Goal: Task Accomplishment & Management: Complete application form

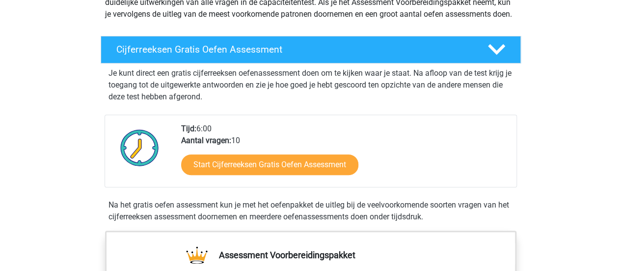
scroll to position [135, 0]
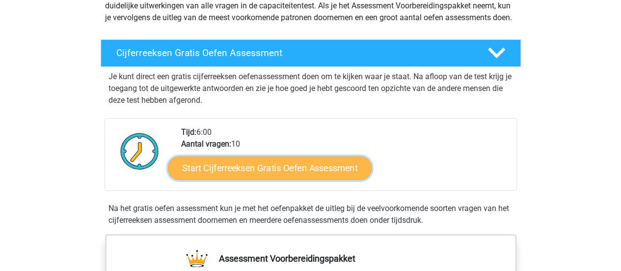
click at [285, 179] on link "Start Cijferreeksen Gratis Oefen Assessment" at bounding box center [270, 168] width 204 height 24
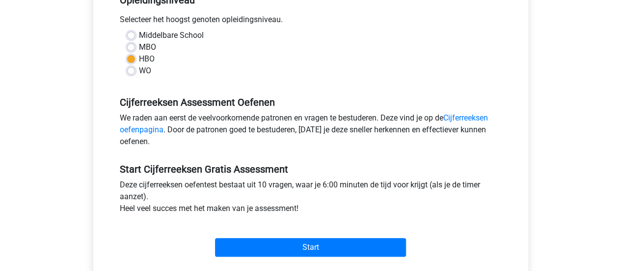
scroll to position [224, 0]
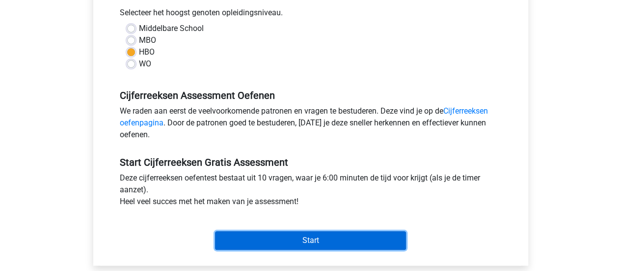
click at [311, 242] on input "Start" at bounding box center [310, 240] width 191 height 19
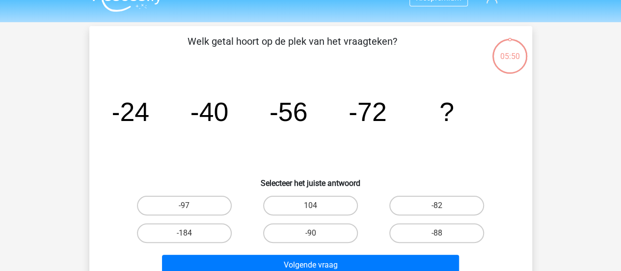
scroll to position [32, 0]
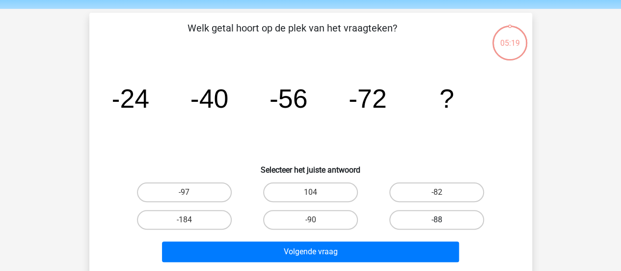
click at [419, 213] on label "-88" at bounding box center [436, 220] width 95 height 20
click at [437, 220] on input "-88" at bounding box center [440, 223] width 6 height 6
radio input "true"
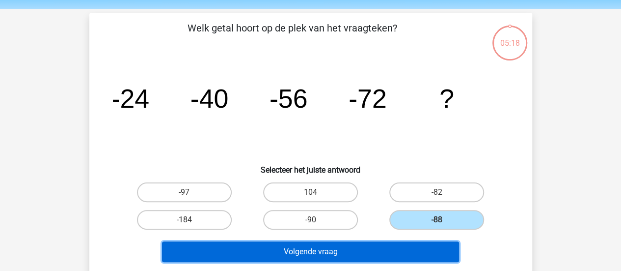
click at [412, 248] on button "Volgende vraag" at bounding box center [310, 251] width 297 height 21
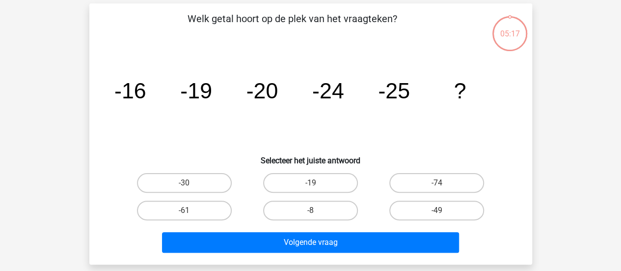
scroll to position [45, 0]
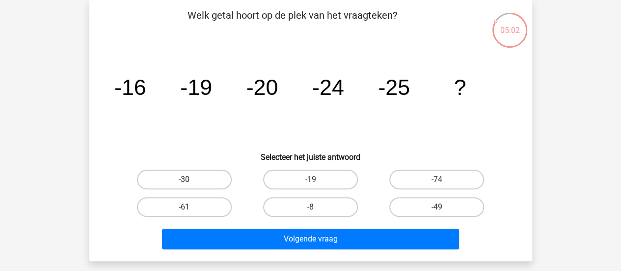
click at [189, 187] on label "-30" at bounding box center [184, 179] width 95 height 20
click at [189, 186] on input "-30" at bounding box center [187, 182] width 6 height 6
radio input "true"
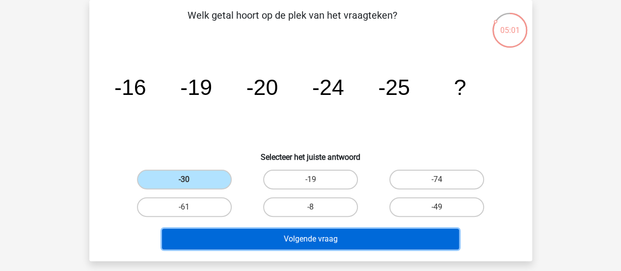
click at [235, 230] on button "Volgende vraag" at bounding box center [310, 238] width 297 height 21
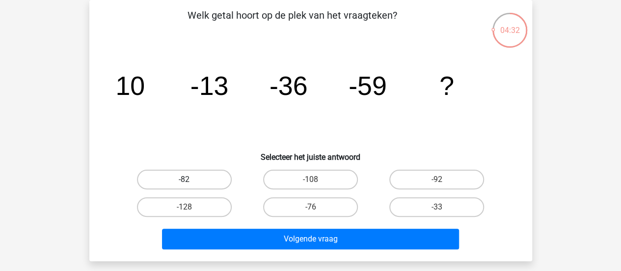
click at [206, 180] on label "-82" at bounding box center [184, 179] width 95 height 20
click at [191, 180] on input "-82" at bounding box center [187, 182] width 6 height 6
radio input "true"
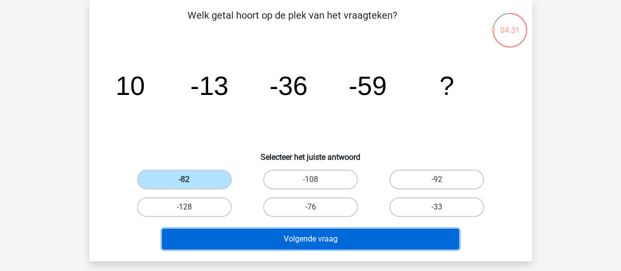
click at [264, 236] on button "Volgende vraag" at bounding box center [310, 238] width 297 height 21
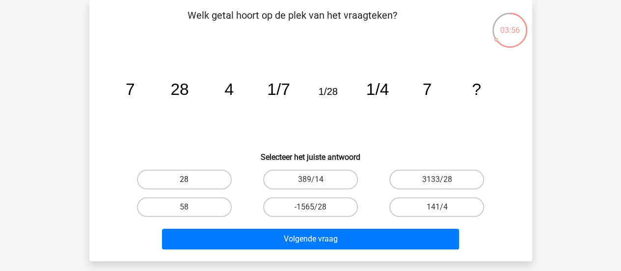
click at [214, 175] on label "28" at bounding box center [184, 179] width 95 height 20
click at [191, 179] on input "28" at bounding box center [187, 182] width 6 height 6
radio input "true"
click at [295, 224] on div "Volgende vraag" at bounding box center [311, 236] width 412 height 32
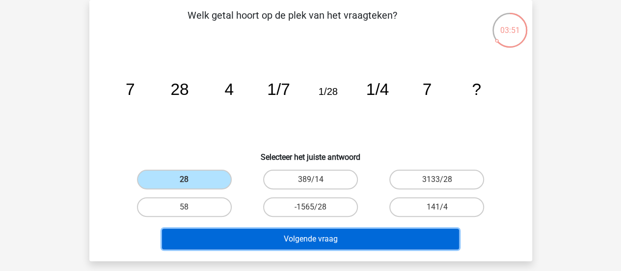
click at [297, 236] on button "Volgende vraag" at bounding box center [310, 238] width 297 height 21
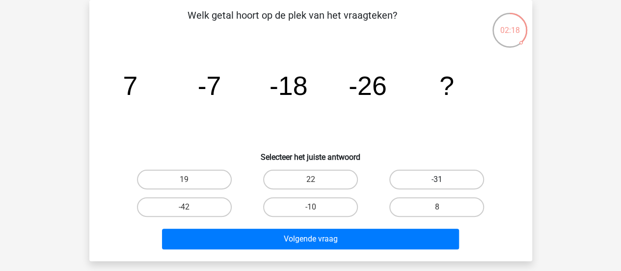
click at [421, 175] on label "-31" at bounding box center [436, 179] width 95 height 20
click at [437, 179] on input "-31" at bounding box center [440, 182] width 6 height 6
radio input "true"
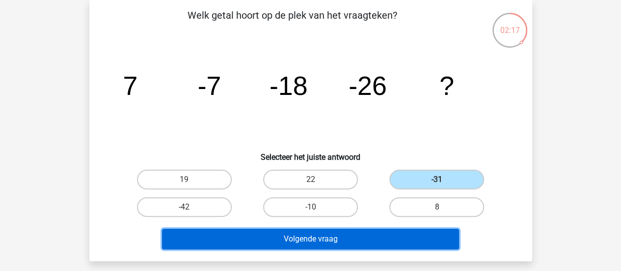
click at [401, 239] on button "Volgende vraag" at bounding box center [310, 238] width 297 height 21
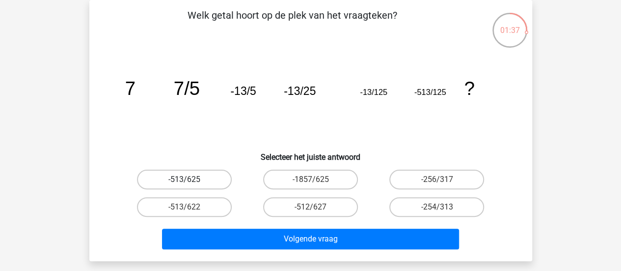
click at [224, 183] on label "-513/625" at bounding box center [184, 179] width 95 height 20
click at [191, 183] on input "-513/625" at bounding box center [187, 182] width 6 height 6
radio input "true"
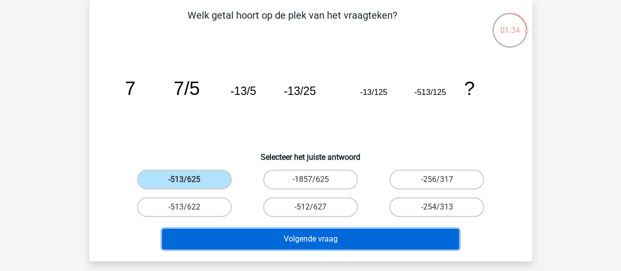
click at [253, 239] on button "Volgende vraag" at bounding box center [310, 238] width 297 height 21
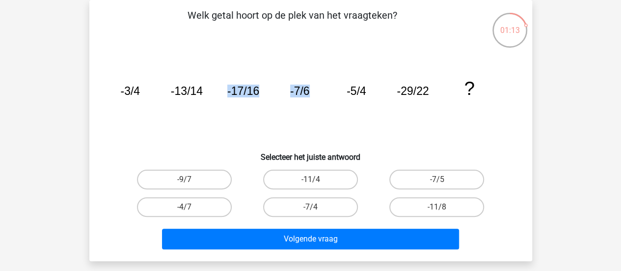
drag, startPoint x: 323, startPoint y: 106, endPoint x: 194, endPoint y: 112, distance: 128.3
click at [194, 112] on icon "image/svg+xml -3/4 -13/14 -17/16 -7/6 -5/4 -29/22 ?" at bounding box center [311, 94] width 396 height 99
click at [178, 110] on icon "image/svg+xml -3/4 -13/14 -17/16 -7/6 -5/4 -29/22 ?" at bounding box center [311, 94] width 396 height 99
click at [335, 211] on label "-7/4" at bounding box center [310, 207] width 95 height 20
click at [317, 211] on input "-7/4" at bounding box center [313, 210] width 6 height 6
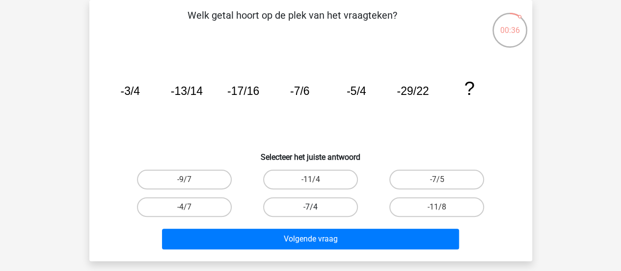
radio input "true"
click at [335, 177] on label "-11/4" at bounding box center [310, 179] width 95 height 20
click at [317, 179] on input "-11/4" at bounding box center [313, 182] width 6 height 6
radio input "true"
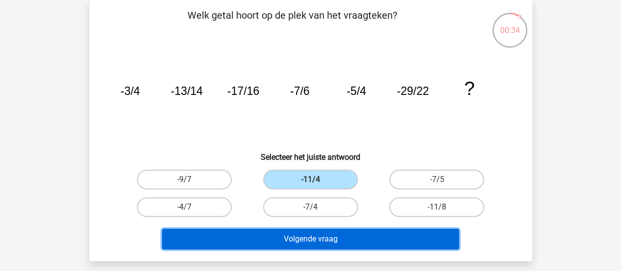
click at [327, 237] on button "Volgende vraag" at bounding box center [310, 238] width 297 height 21
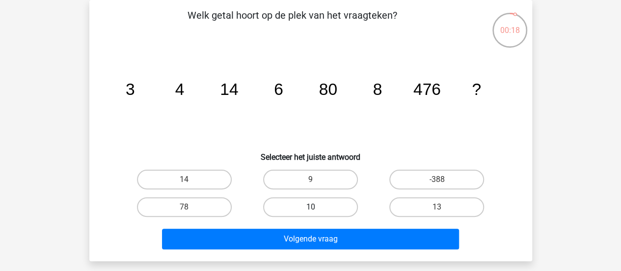
click at [329, 209] on label "10" at bounding box center [310, 207] width 95 height 20
click at [317, 209] on input "10" at bounding box center [313, 210] width 6 height 6
radio input "true"
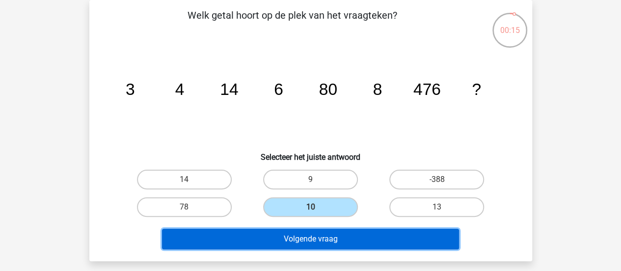
click at [329, 240] on button "Volgende vraag" at bounding box center [310, 238] width 297 height 21
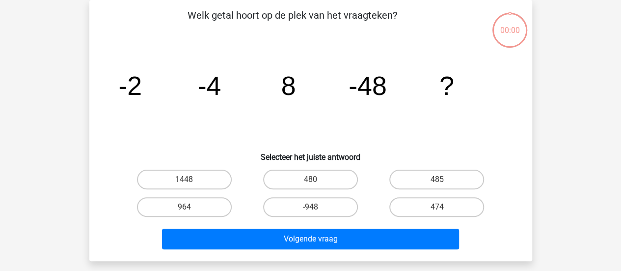
scroll to position [45, 0]
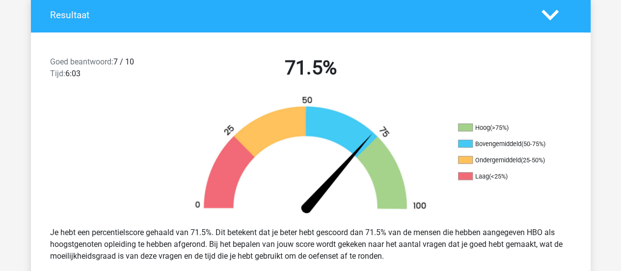
scroll to position [220, 0]
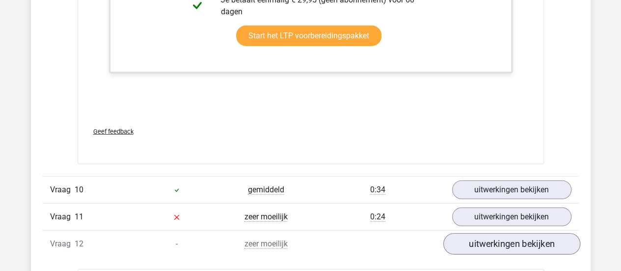
scroll to position [5030, 0]
click at [474, 235] on link "uitwerkingen bekijken" at bounding box center [511, 244] width 137 height 22
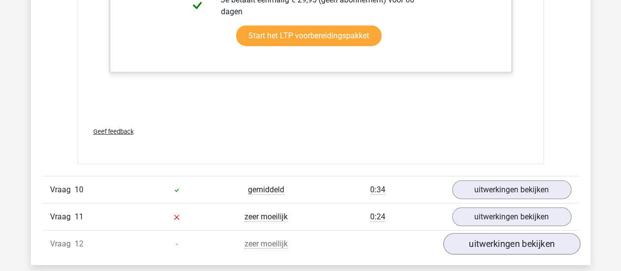
click at [502, 238] on link "uitwerkingen bekijken" at bounding box center [511, 244] width 137 height 22
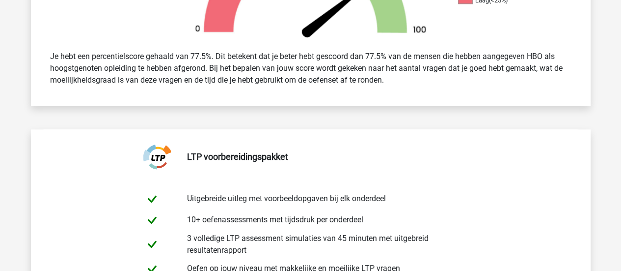
scroll to position [0, 0]
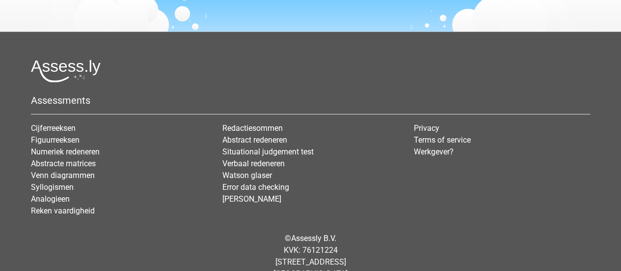
scroll to position [1284, 0]
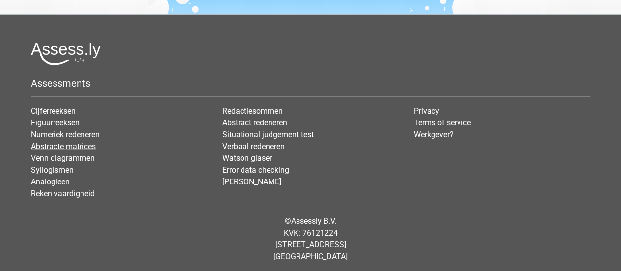
click at [77, 145] on link "Abstracte matrices" at bounding box center [63, 145] width 65 height 9
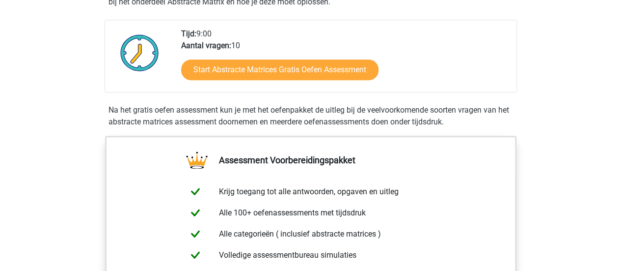
scroll to position [214, 0]
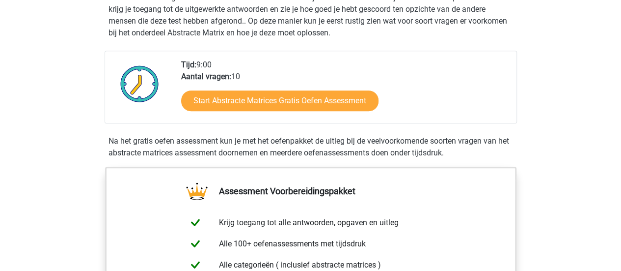
click at [316, 89] on div "Start Abstracte Matrices Gratis Oefen Assessment" at bounding box center [345, 103] width 328 height 40
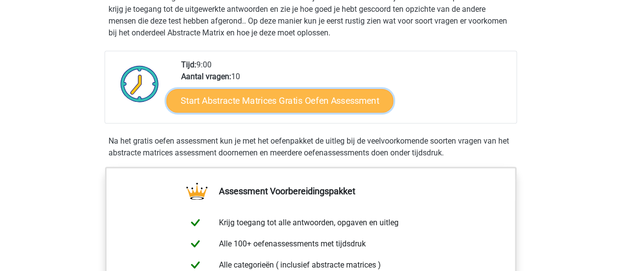
click at [325, 102] on link "Start Abstracte Matrices Gratis Oefen Assessment" at bounding box center [279, 100] width 227 height 24
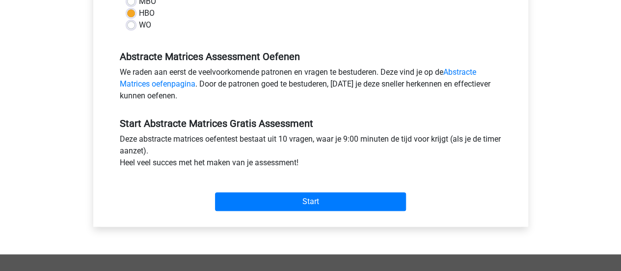
scroll to position [255, 0]
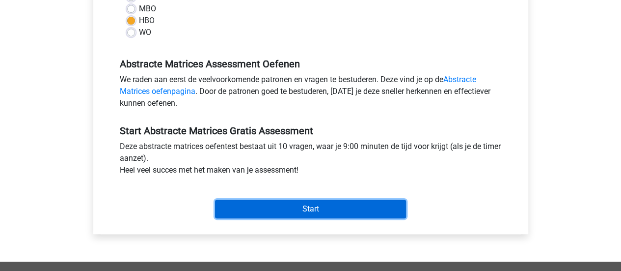
click at [355, 202] on input "Start" at bounding box center [310, 208] width 191 height 19
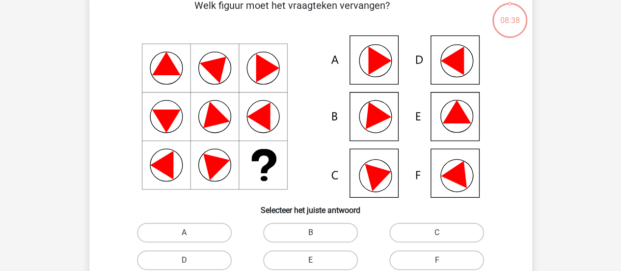
scroll to position [60, 0]
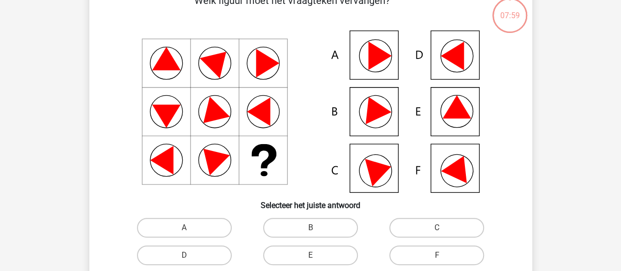
drag, startPoint x: 285, startPoint y: 175, endPoint x: 412, endPoint y: 210, distance: 131.3
click at [412, 210] on div "Welk figuur moet het vraagteken vervangen?" at bounding box center [310, 147] width 435 height 308
click at [333, 252] on label "E" at bounding box center [310, 255] width 95 height 20
click at [317, 255] on input "E" at bounding box center [313, 258] width 6 height 6
radio input "true"
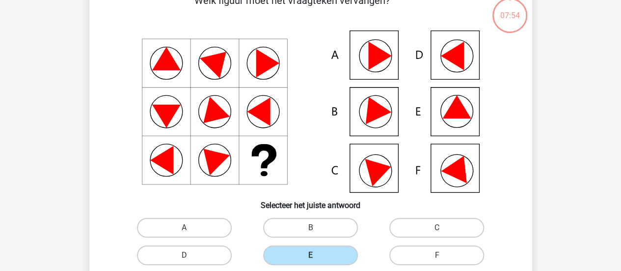
drag, startPoint x: 625, startPoint y: 118, endPoint x: 580, endPoint y: 37, distance: 92.7
click at [580, 37] on div "Kies premium senna [EMAIL_ADDRESS][DOMAIN_NAME]" at bounding box center [310, 266] width 621 height 652
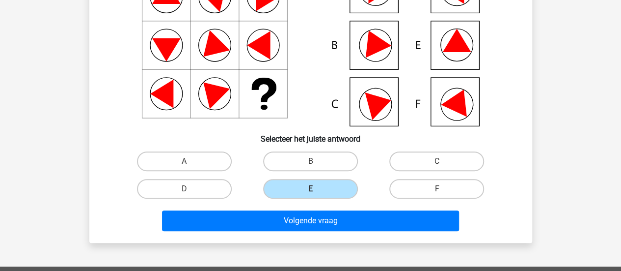
scroll to position [133, 0]
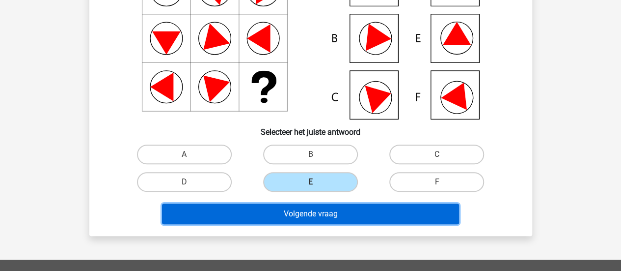
click at [439, 207] on button "Volgende vraag" at bounding box center [310, 213] width 297 height 21
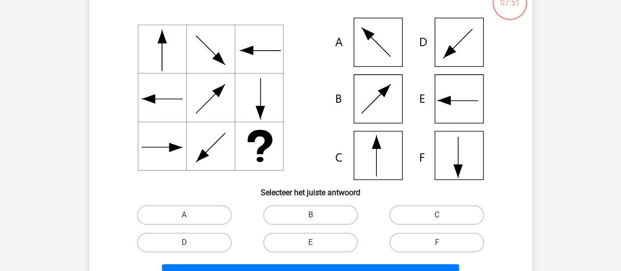
scroll to position [45, 0]
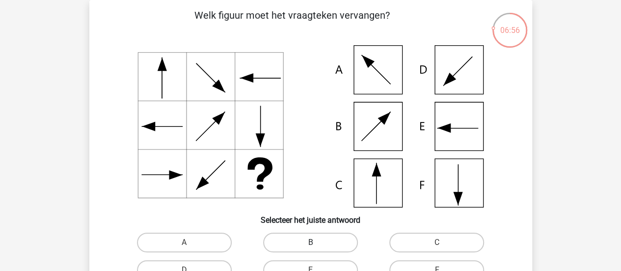
click at [318, 247] on label "B" at bounding box center [310, 242] width 95 height 20
click at [317, 247] on input "B" at bounding box center [313, 245] width 6 height 6
radio input "true"
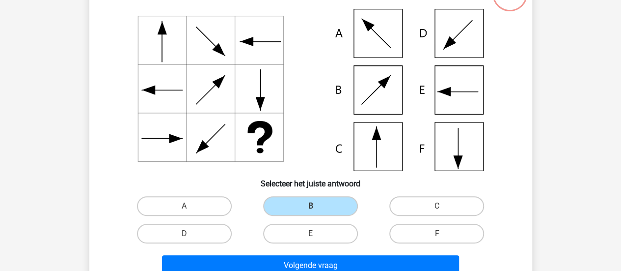
scroll to position [84, 0]
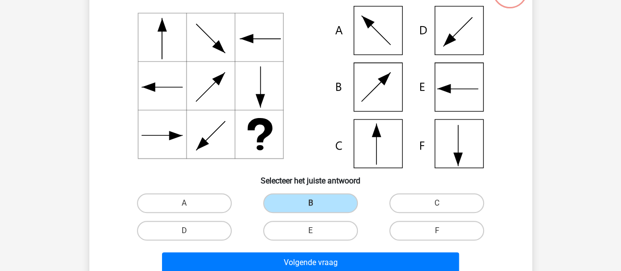
click at [316, 230] on input "E" at bounding box center [313, 233] width 6 height 6
radio input "true"
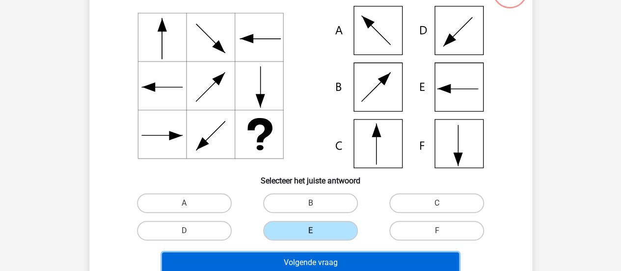
click at [324, 260] on button "Volgende vraag" at bounding box center [310, 262] width 297 height 21
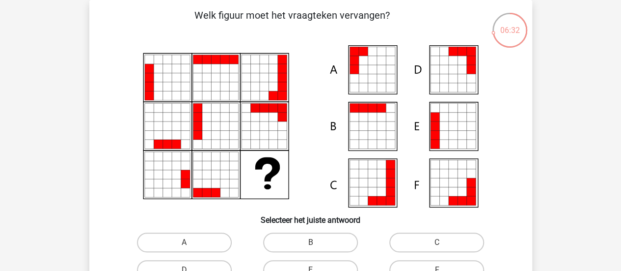
scroll to position [65, 0]
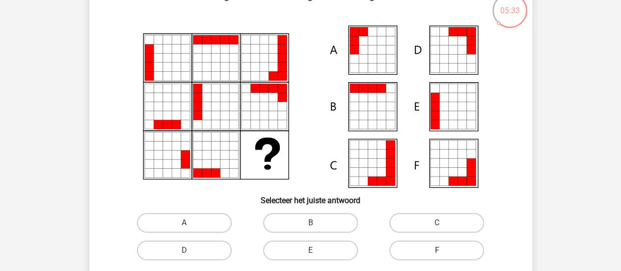
click at [428, 256] on label "F" at bounding box center [436, 250] width 95 height 20
click at [437, 256] on input "F" at bounding box center [440, 253] width 6 height 6
radio input "true"
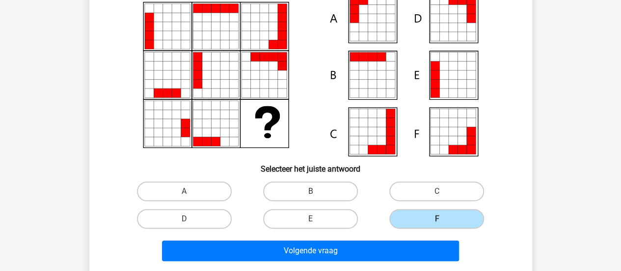
scroll to position [131, 0]
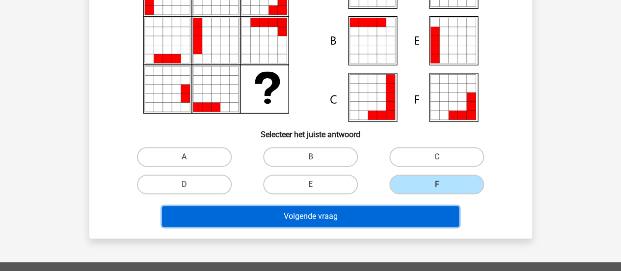
click at [440, 209] on button "Volgende vraag" at bounding box center [310, 216] width 297 height 21
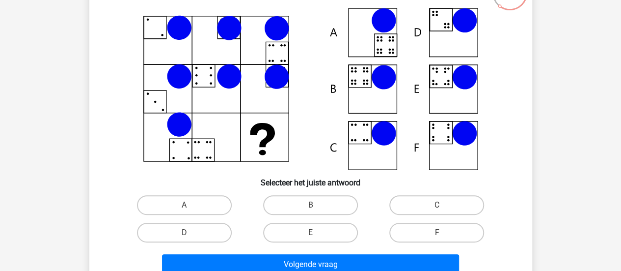
scroll to position [87, 0]
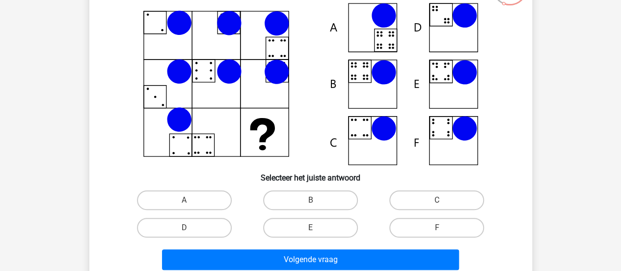
click at [378, 175] on h6 "Selecteer het juiste antwoord" at bounding box center [311, 173] width 412 height 17
click at [339, 205] on label "B" at bounding box center [310, 200] width 95 height 20
click at [317, 205] on input "B" at bounding box center [313, 203] width 6 height 6
radio input "true"
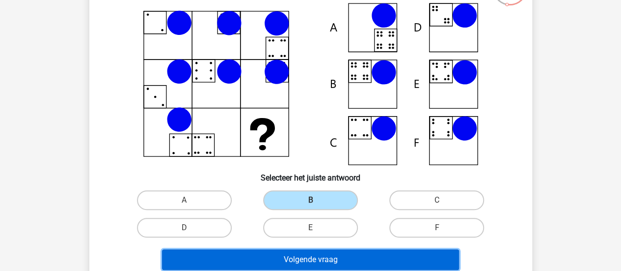
drag, startPoint x: 340, startPoint y: 260, endPoint x: 370, endPoint y: 251, distance: 31.2
click at [370, 251] on button "Volgende vraag" at bounding box center [310, 259] width 297 height 21
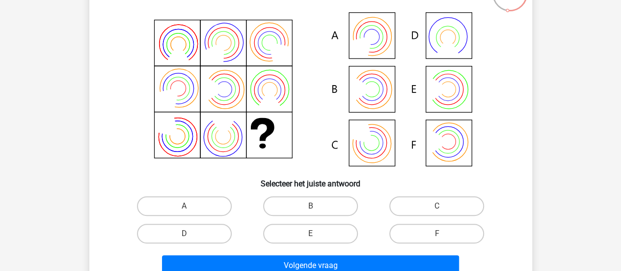
scroll to position [84, 0]
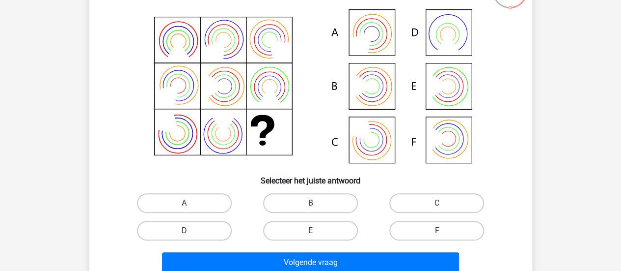
click at [211, 230] on label "D" at bounding box center [184, 230] width 95 height 20
click at [191, 230] on input "D" at bounding box center [187, 233] width 6 height 6
radio input "true"
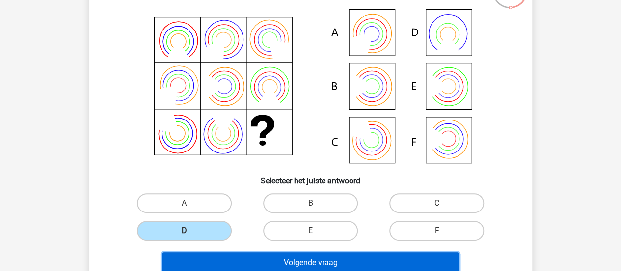
click at [229, 266] on button "Volgende vraag" at bounding box center [310, 262] width 297 height 21
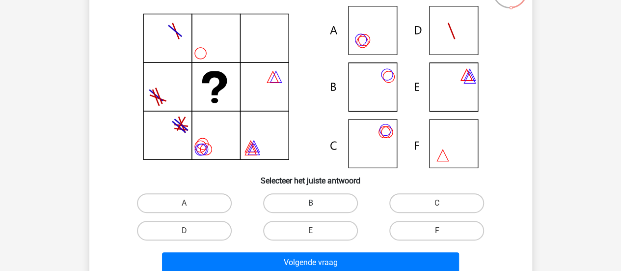
click at [290, 235] on label "E" at bounding box center [310, 230] width 95 height 20
click at [310, 235] on input "E" at bounding box center [313, 233] width 6 height 6
radio input "true"
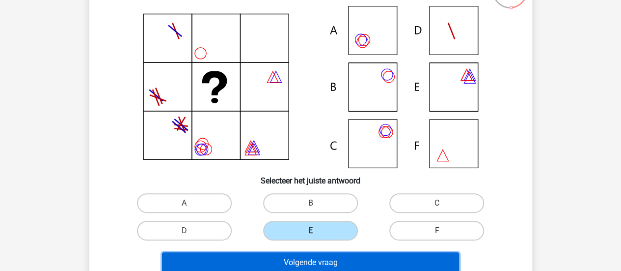
click at [291, 269] on button "Volgende vraag" at bounding box center [310, 262] width 297 height 21
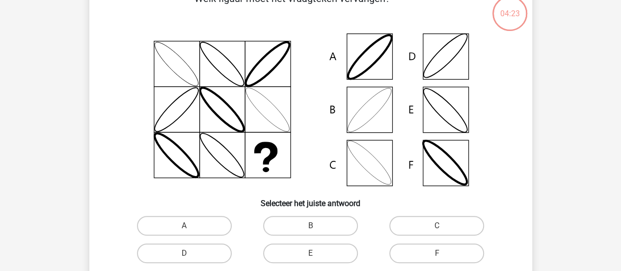
click at [323, 237] on div "A B C D E" at bounding box center [310, 239] width 379 height 55
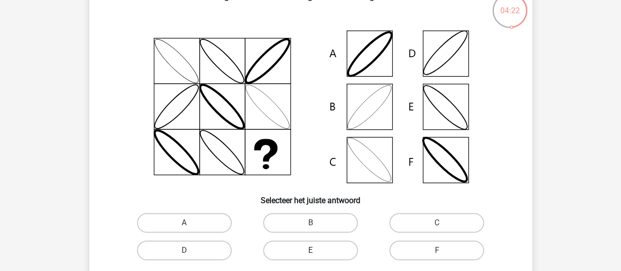
click at [325, 245] on div "E" at bounding box center [311, 250] width 126 height 28
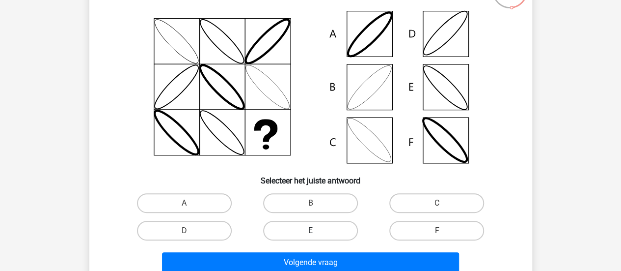
click at [329, 232] on label "E" at bounding box center [310, 230] width 95 height 20
click at [317, 232] on input "E" at bounding box center [313, 233] width 6 height 6
radio input "true"
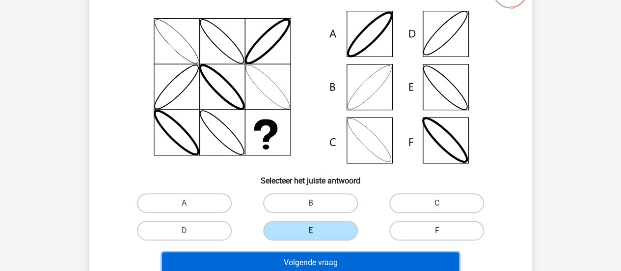
click at [330, 256] on button "Volgende vraag" at bounding box center [310, 262] width 297 height 21
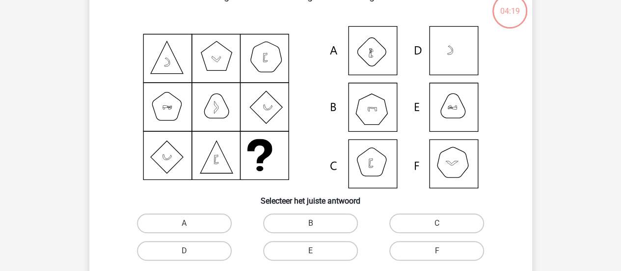
scroll to position [65, 0]
click at [330, 256] on label "E" at bounding box center [310, 250] width 95 height 20
click at [317, 256] on input "E" at bounding box center [313, 253] width 6 height 6
radio input "true"
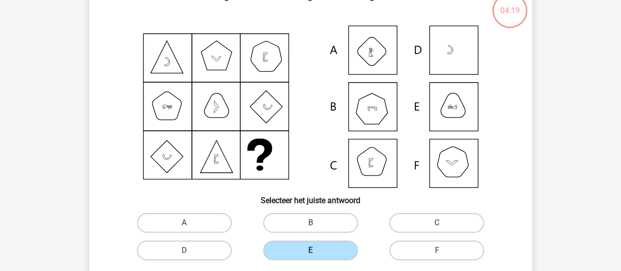
click at [437, 250] on input "F" at bounding box center [440, 253] width 6 height 6
radio input "true"
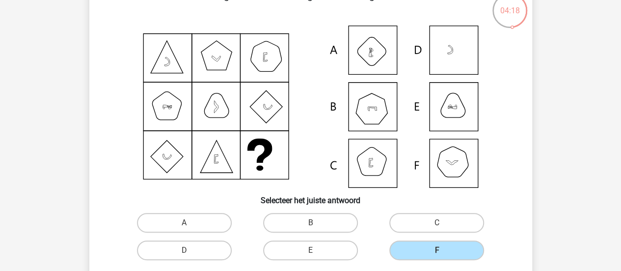
click at [184, 222] on input "A" at bounding box center [187, 225] width 6 height 6
radio input "true"
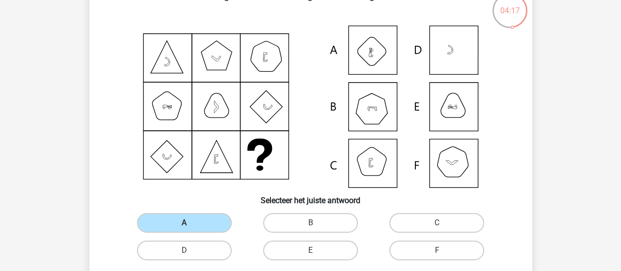
click at [367, 208] on div "Welk figuur moet het vraagteken vervangen?" at bounding box center [310, 142] width 435 height 308
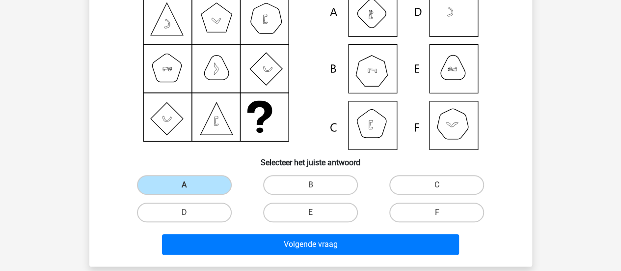
scroll to position [104, 0]
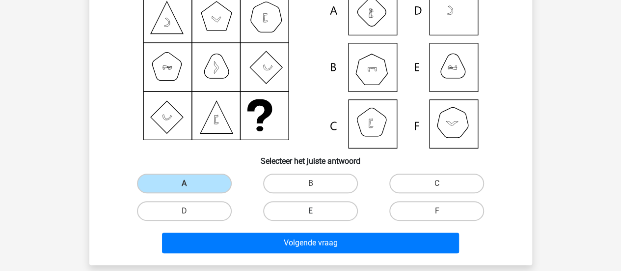
click at [343, 207] on label "E" at bounding box center [310, 211] width 95 height 20
click at [317, 211] on input "E" at bounding box center [313, 214] width 6 height 6
radio input "true"
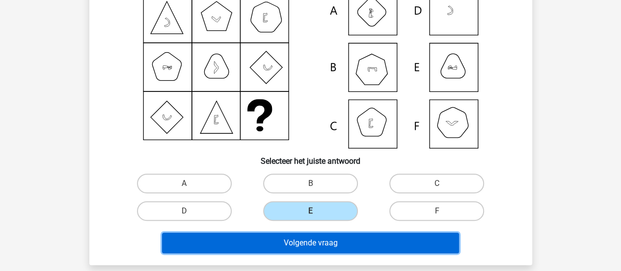
click at [348, 243] on button "Volgende vraag" at bounding box center [310, 242] width 297 height 21
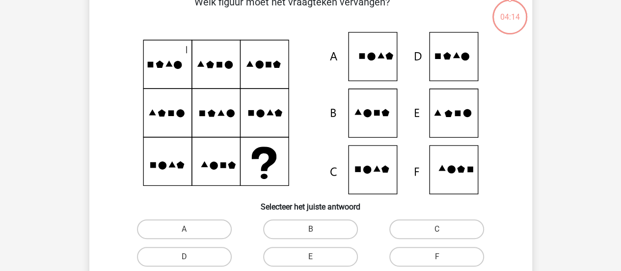
scroll to position [45, 0]
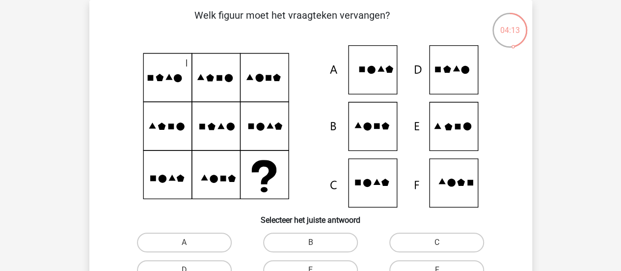
click at [339, 226] on div "Welk figuur moet het vraagteken vervangen?" at bounding box center [310, 162] width 435 height 308
click at [345, 234] on label "B" at bounding box center [310, 242] width 95 height 20
click at [317, 242] on input "B" at bounding box center [313, 245] width 6 height 6
radio input "true"
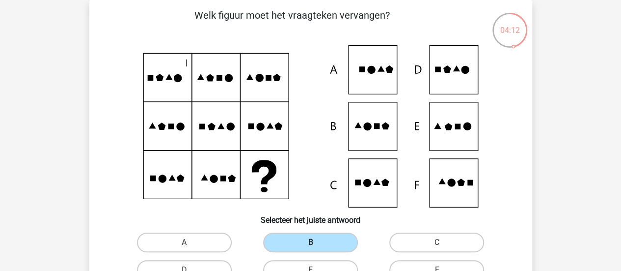
click at [437, 242] on input "C" at bounding box center [440, 245] width 6 height 6
radio input "true"
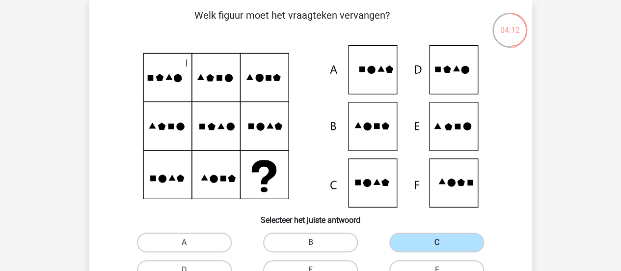
radio input "false"
click at [184, 270] on input "D" at bounding box center [187, 273] width 6 height 6
radio input "true"
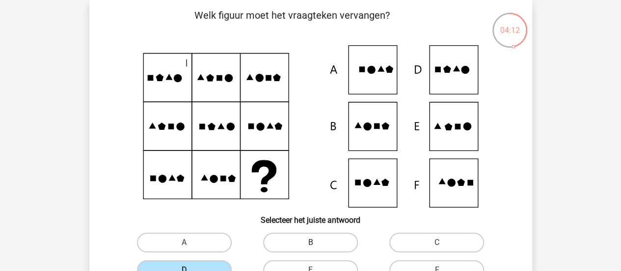
scroll to position [51, 0]
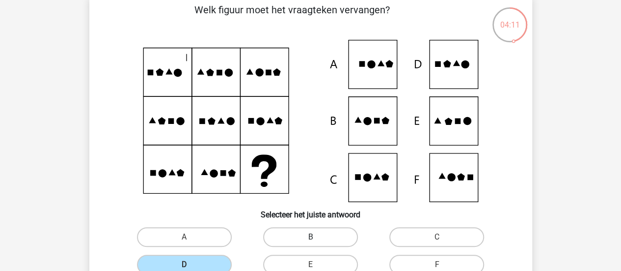
click at [310, 264] on input "E" at bounding box center [313, 267] width 6 height 6
radio input "true"
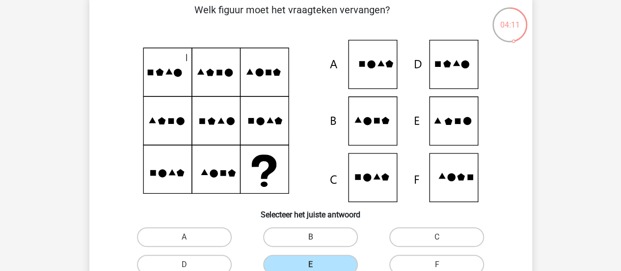
click at [437, 264] on input "F" at bounding box center [440, 267] width 6 height 6
radio input "true"
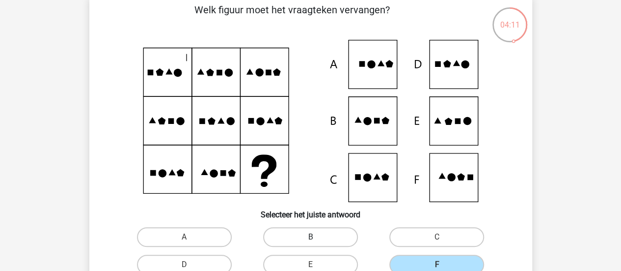
click at [184, 237] on input "A" at bounding box center [187, 240] width 6 height 6
radio input "true"
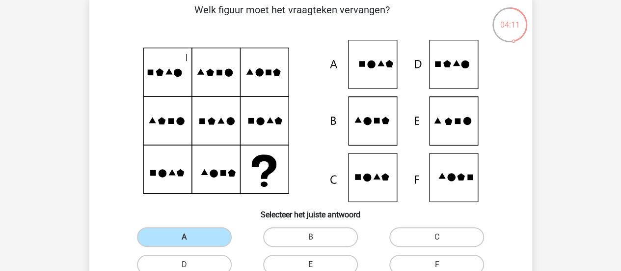
click at [310, 237] on input "B" at bounding box center [313, 240] width 6 height 6
radio input "true"
